Goal: Book appointment/travel/reservation

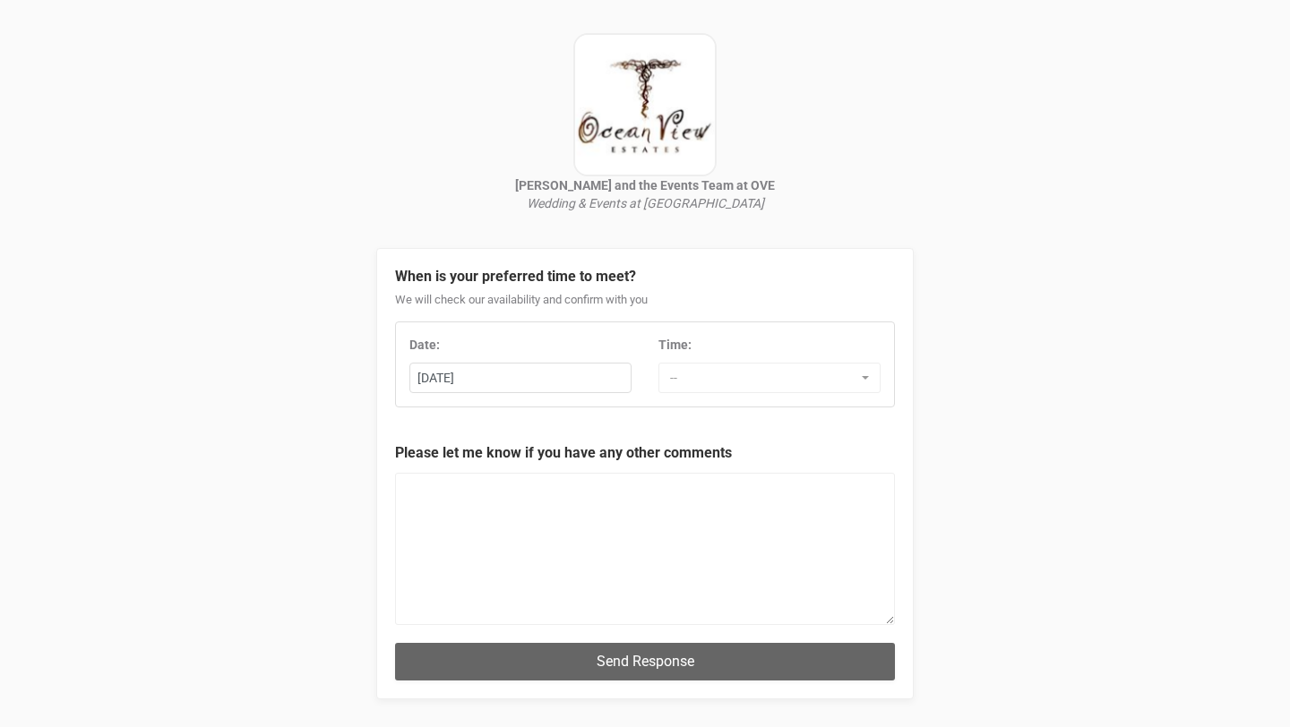
scroll to position [102, 0]
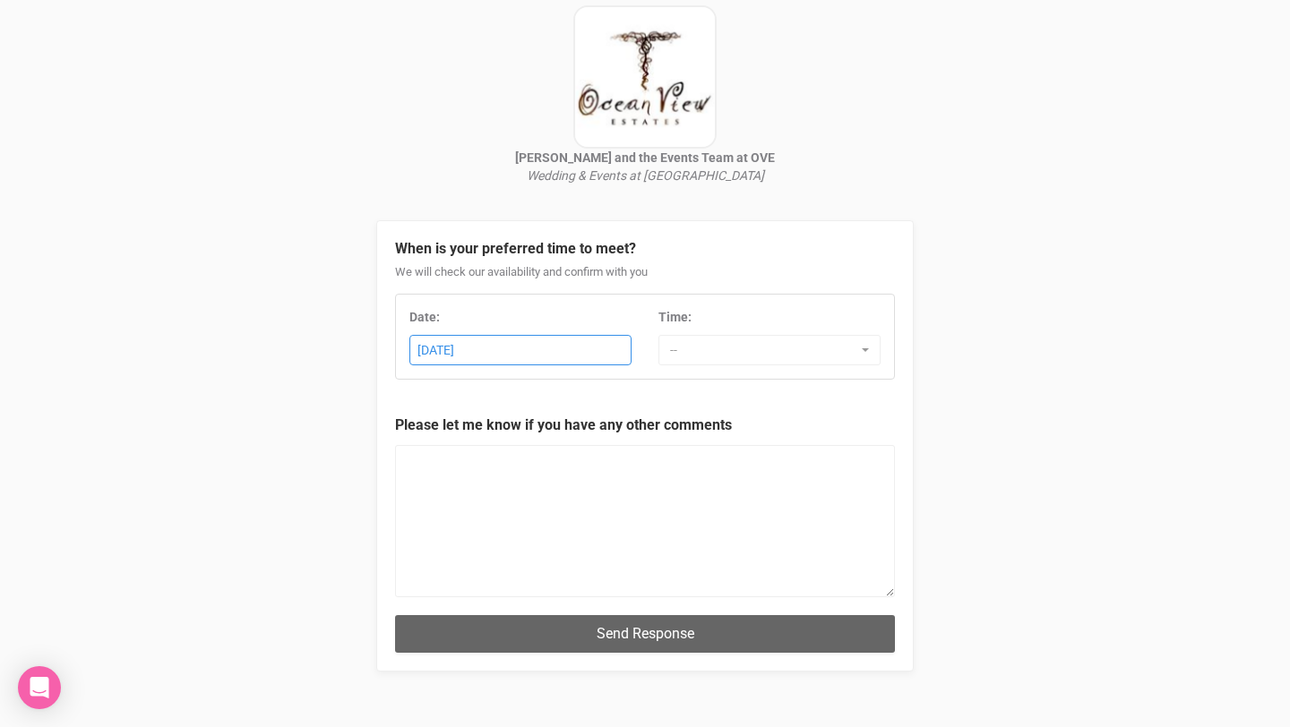
click at [553, 356] on div "[DATE]" at bounding box center [520, 351] width 220 height 30
click at [569, 370] on div "Date: [DATE] [DATE] Su Mo Tu We Th Fr Sa Time: -- 7:00 AM 7:30 AM 8:00 AM 8:30 …" at bounding box center [645, 337] width 500 height 86
click at [569, 364] on div "[DATE]" at bounding box center [520, 351] width 220 height 30
click at [610, 465] on textarea at bounding box center [645, 521] width 500 height 152
click at [705, 369] on div "Date: [DATE] [DATE] Su Mo Tu We Th Fr Sa Time: -- 7:00 AM 7:30 AM 8:00 AM 8:30 …" at bounding box center [645, 337] width 500 height 86
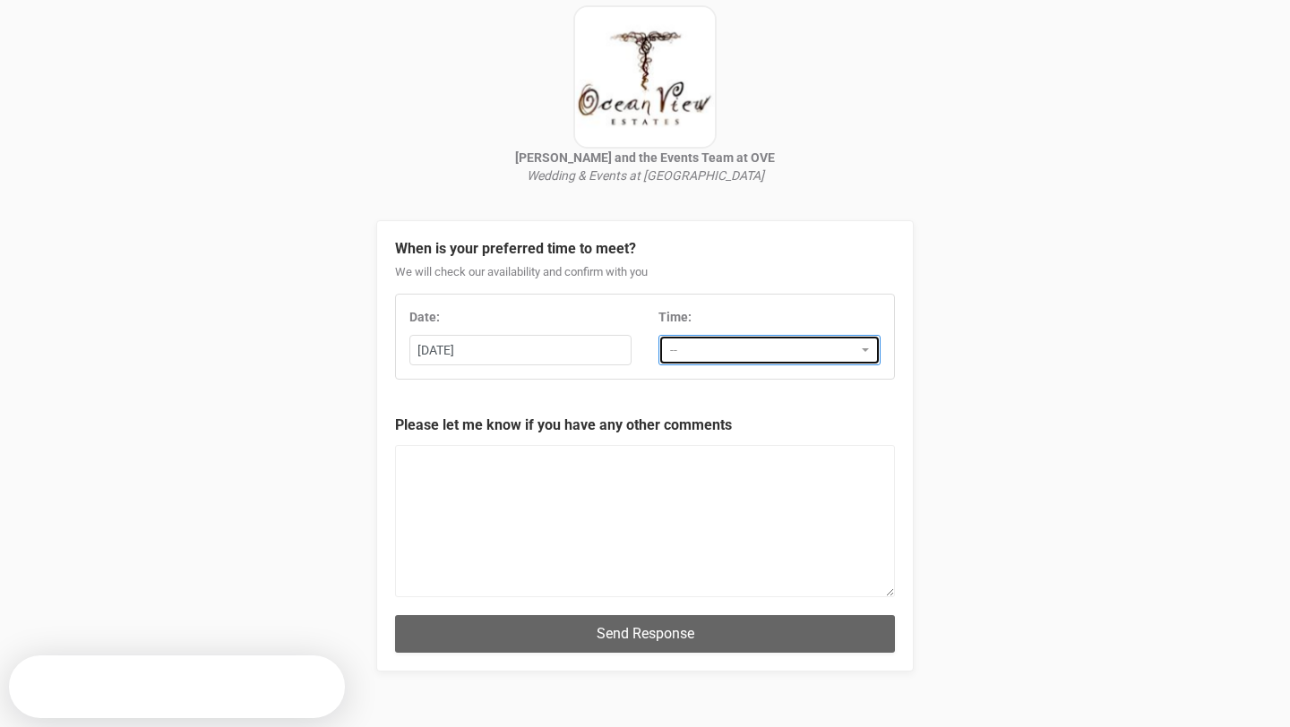
click at [689, 341] on span "--" at bounding box center [763, 350] width 187 height 18
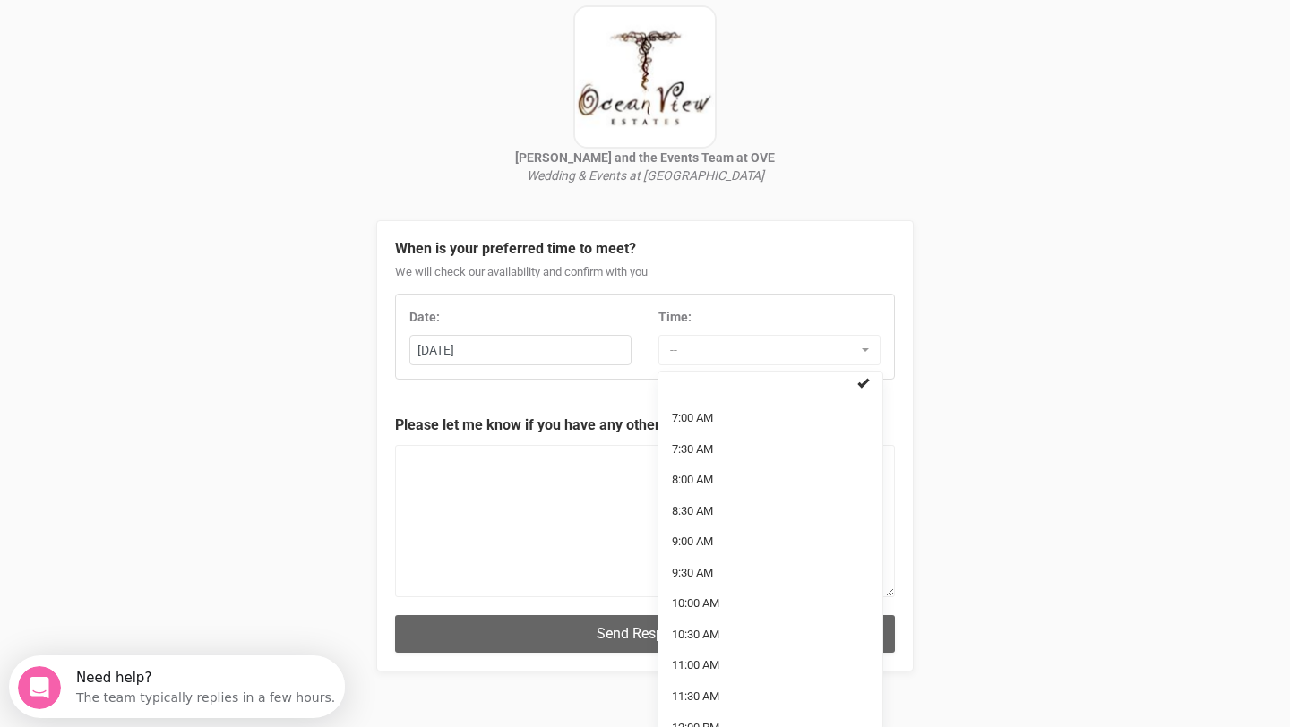
click at [925, 317] on div "[PERSON_NAME] and the Events Team at OVE Wedding & Events at [GEOGRAPHIC_DATA] …" at bounding box center [645, 339] width 1290 height 883
